Goal: Check status: Check status

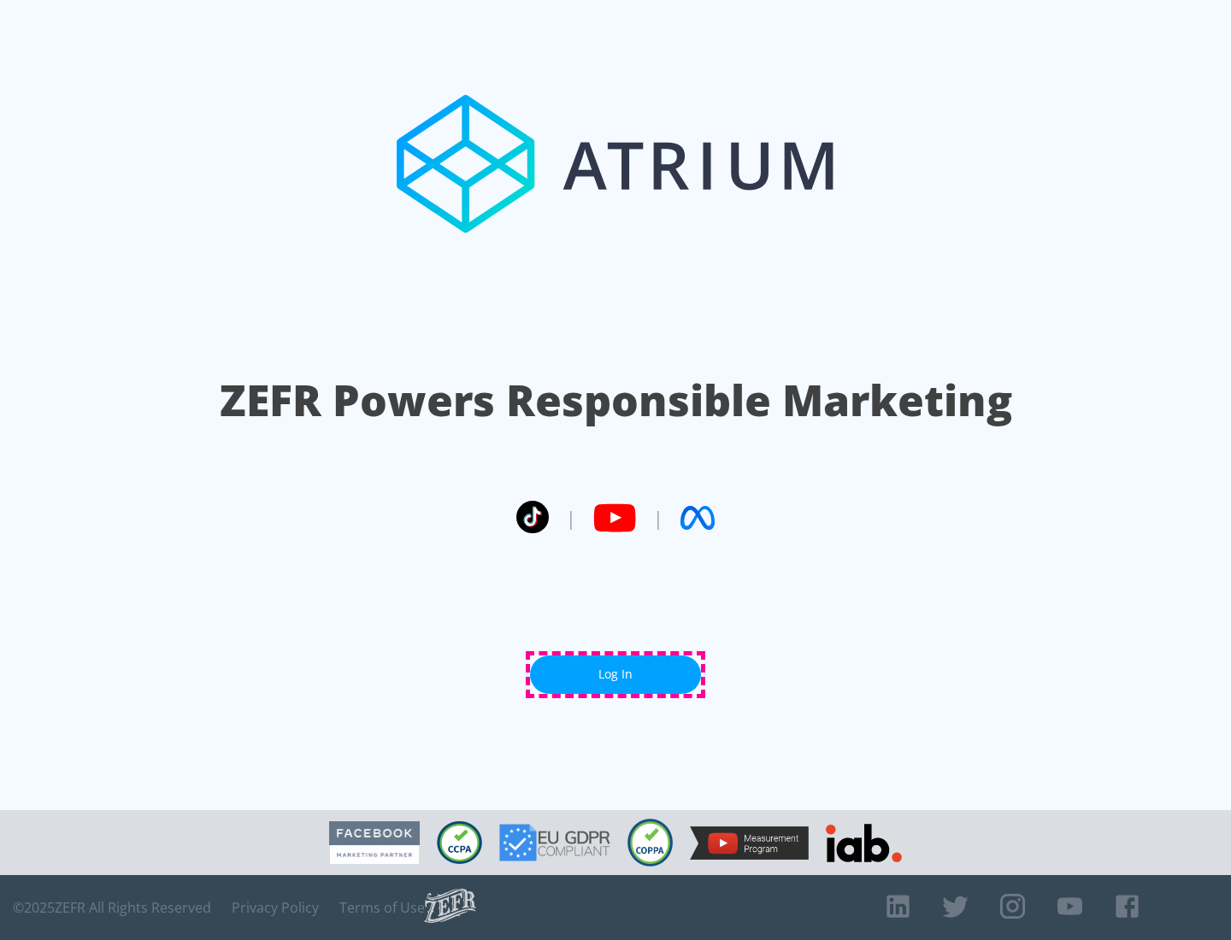
click at [616, 675] on link "Log In" at bounding box center [615, 675] width 171 height 38
